Goal: Check status: Check status

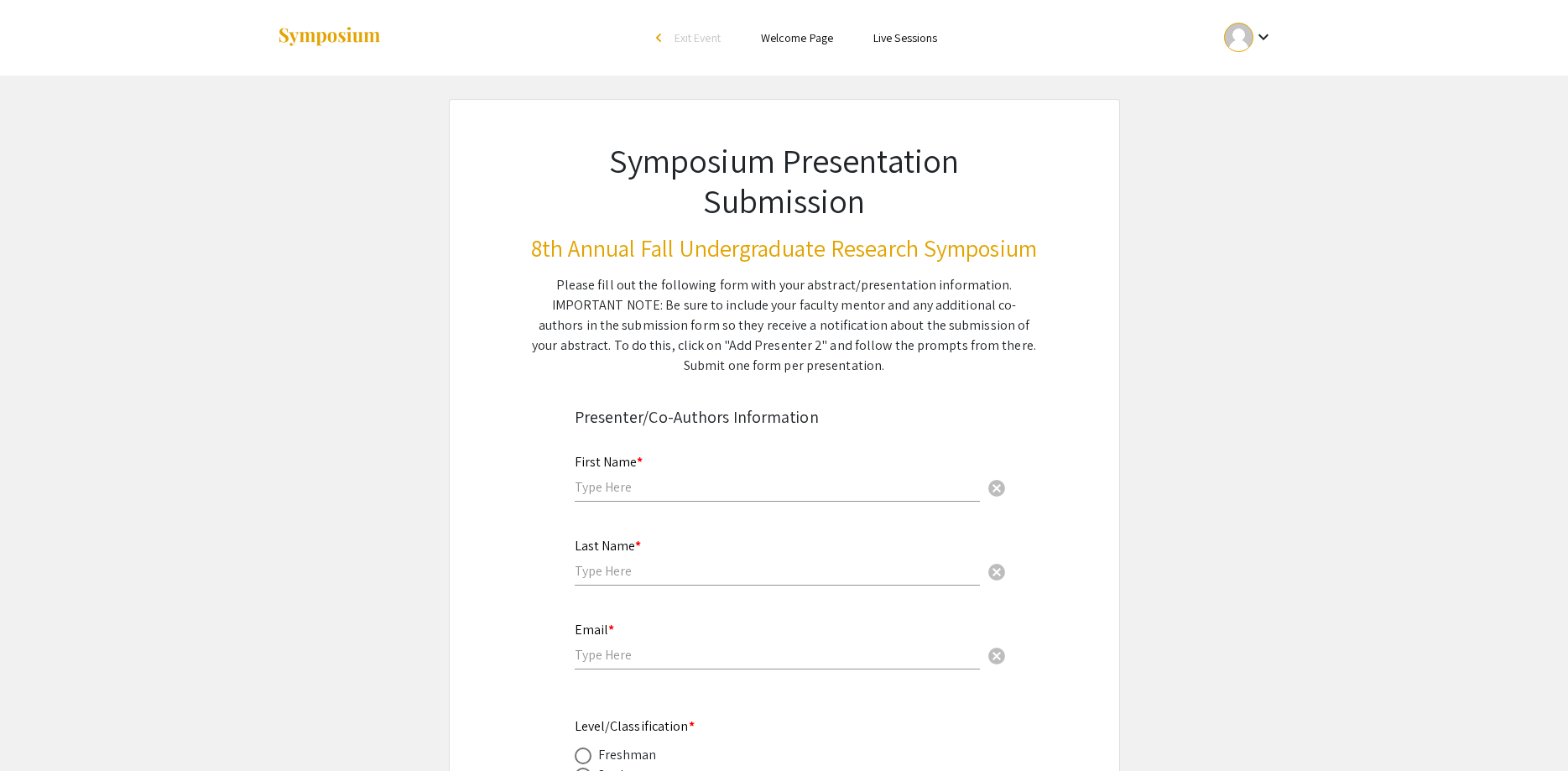
click at [1249, 49] on div "keyboard_arrow_down" at bounding box center [1249, 37] width 58 height 37
click at [1249, 104] on button "My Submissions" at bounding box center [1259, 123] width 104 height 40
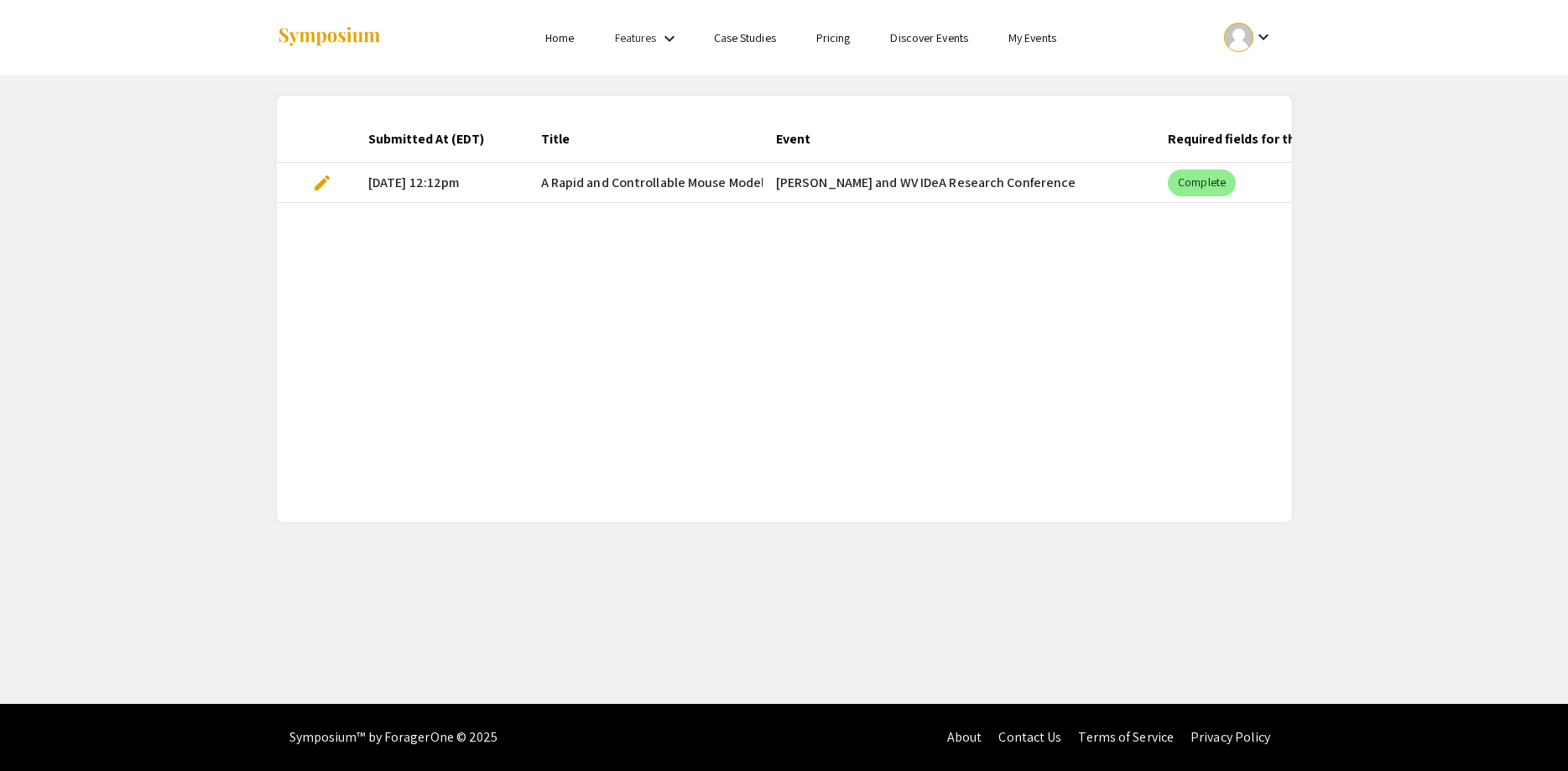
click at [1249, 48] on div "keyboard_arrow_down" at bounding box center [1249, 37] width 58 height 37
click at [493, 283] on div at bounding box center [784, 386] width 1568 height 771
click at [1264, 37] on mat-icon "keyboard_arrow_down" at bounding box center [1263, 37] width 21 height 21
click at [1390, 176] on div at bounding box center [784, 386] width 1568 height 771
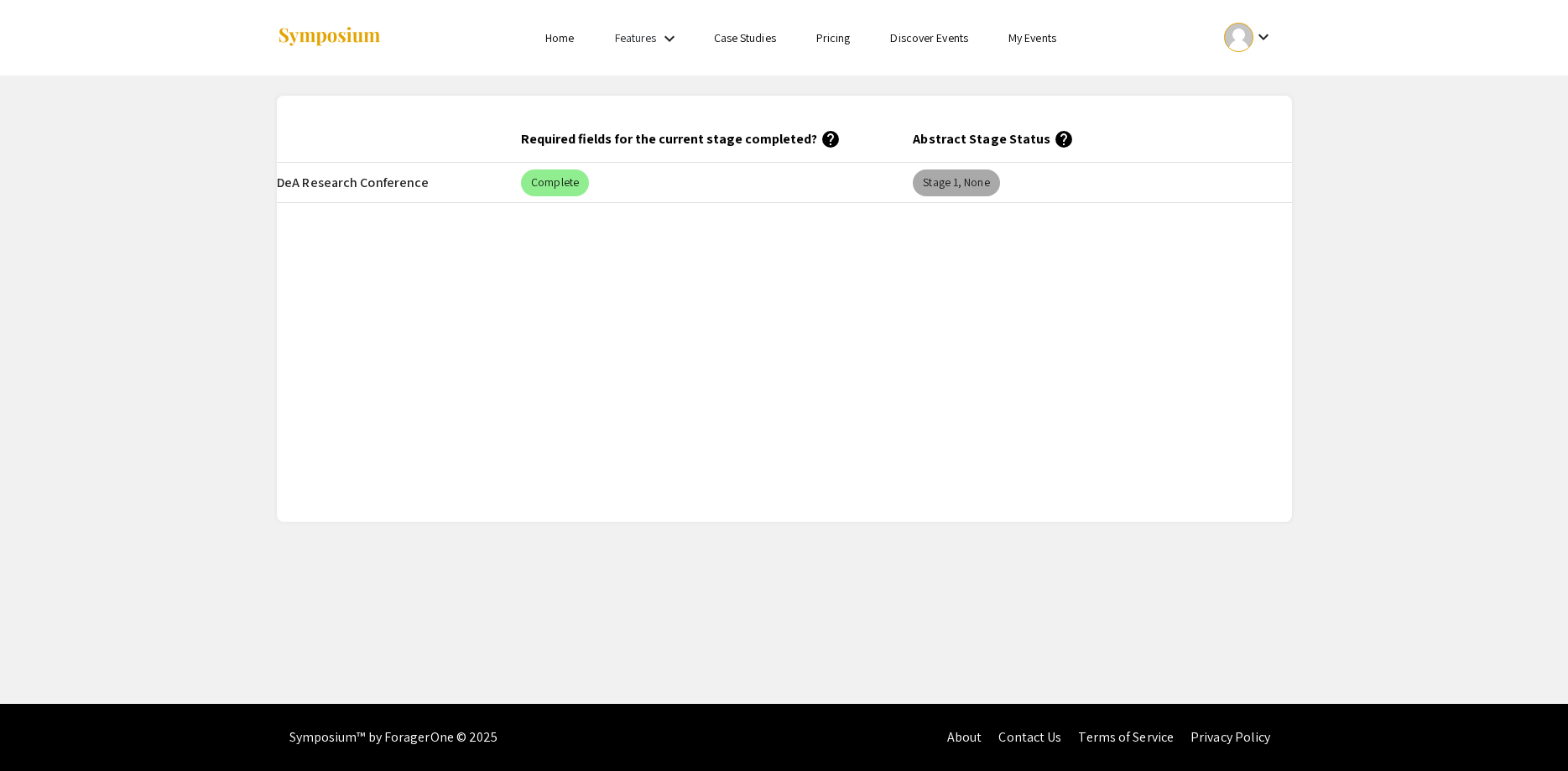
click at [989, 193] on mat-chip "Stage 1, None" at bounding box center [956, 183] width 87 height 27
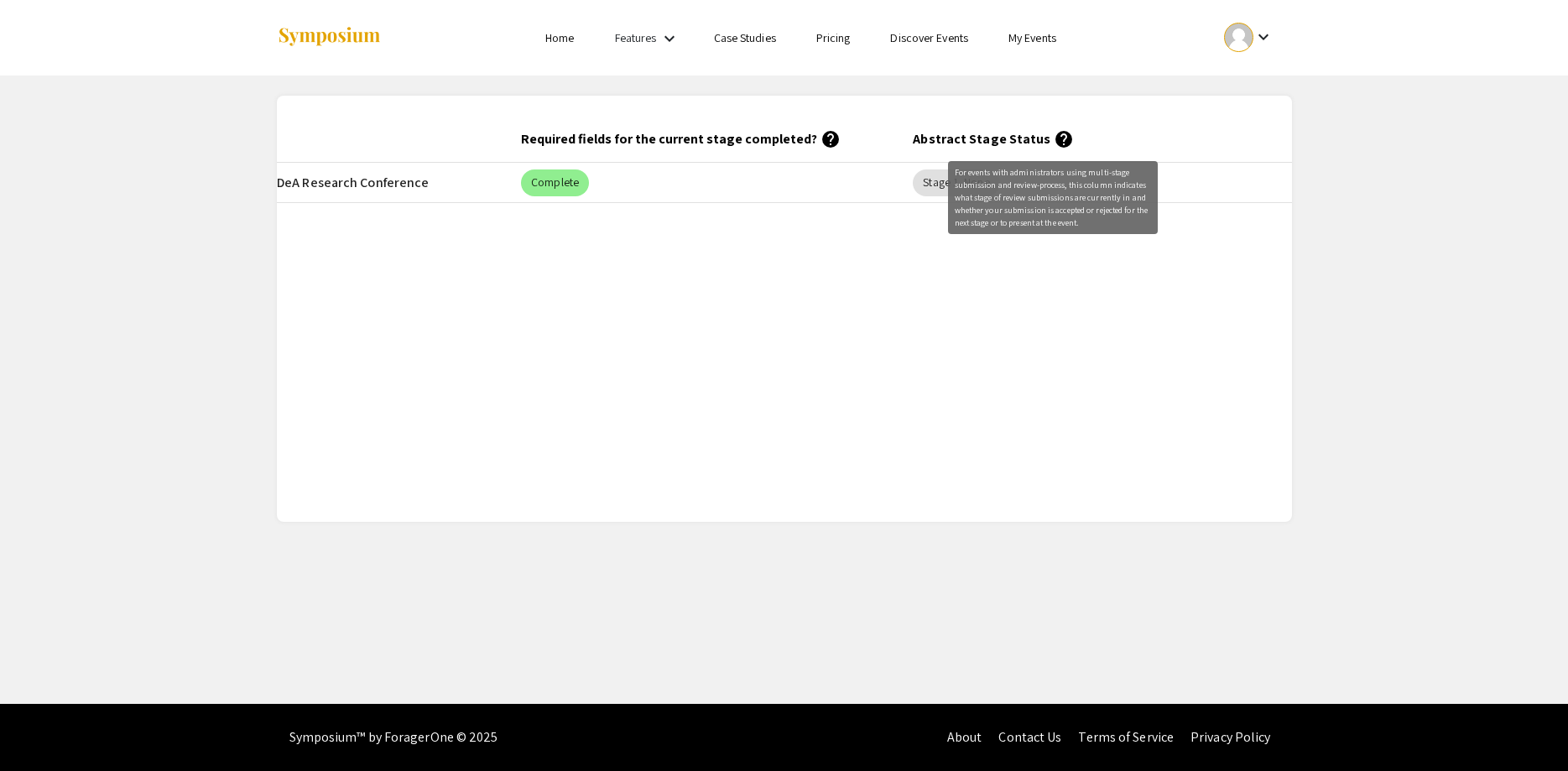
click at [1042, 151] on mat-tooltip-component "For events with administrators using multi-stage submission and review-process,…" at bounding box center [1052, 197] width 233 height 96
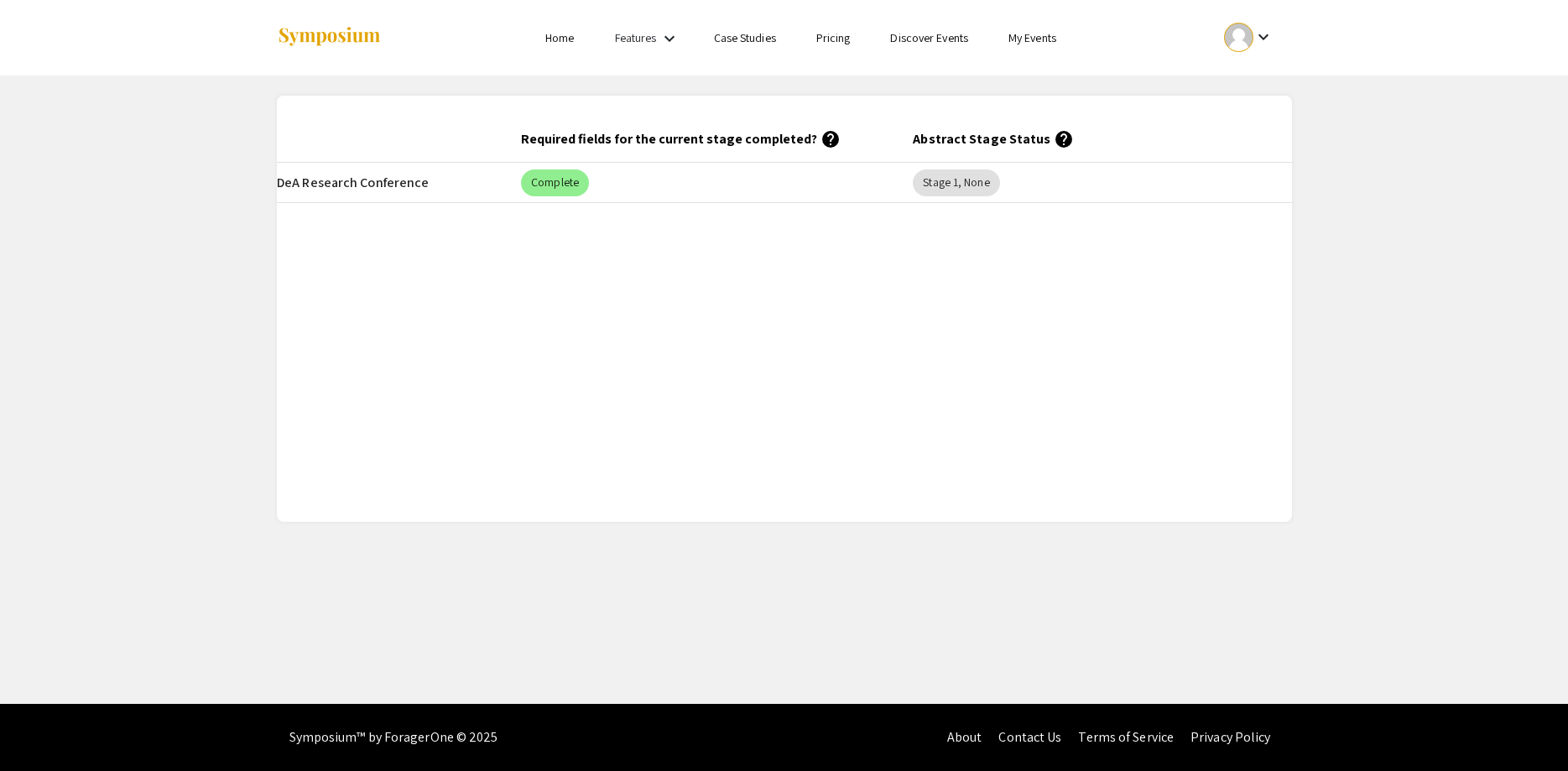
click at [643, 38] on link "Features" at bounding box center [635, 37] width 42 height 15
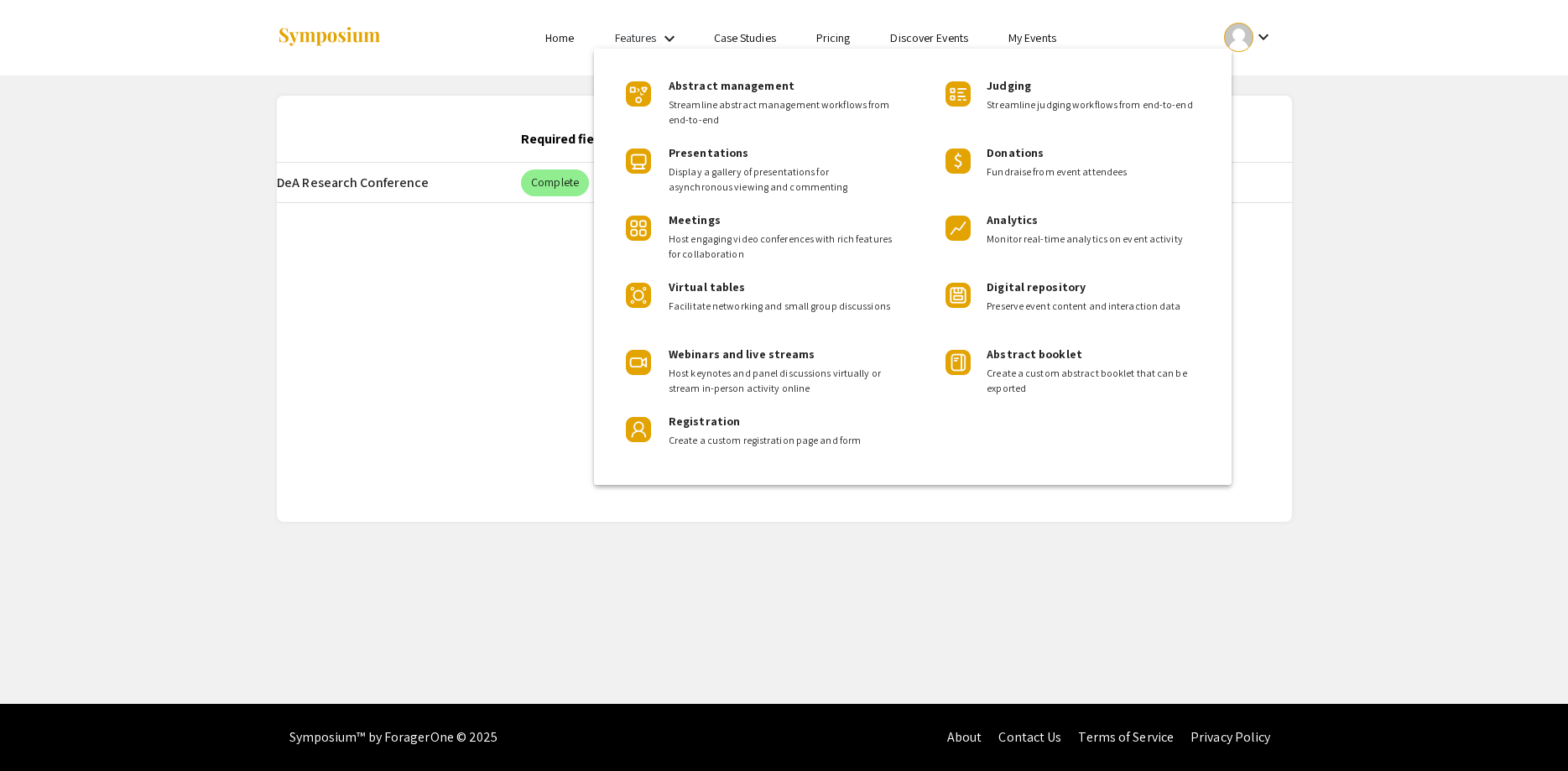
click at [201, 260] on div at bounding box center [784, 386] width 1568 height 771
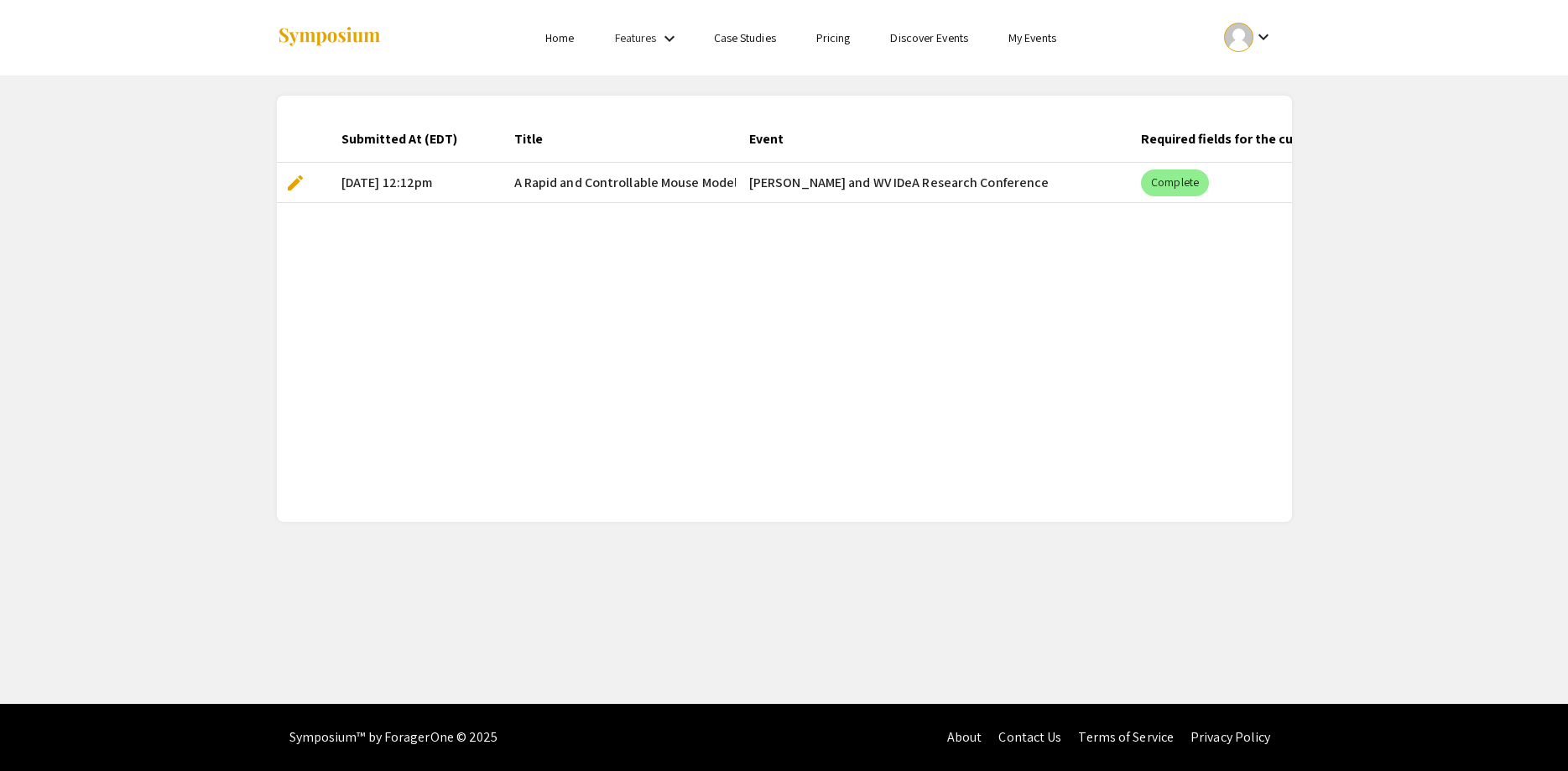
scroll to position [0, 0]
click at [1329, 226] on app-my-submissions "Submitted At (EDT) Title Event Required fields for the current stage completed?…" at bounding box center [784, 299] width 1568 height 446
click at [222, 257] on app-my-submissions "Submitted At (EDT) Title Event Required fields for the current stage completed?…" at bounding box center [784, 299] width 1568 height 446
